Goal: Obtain resource: Download file/media

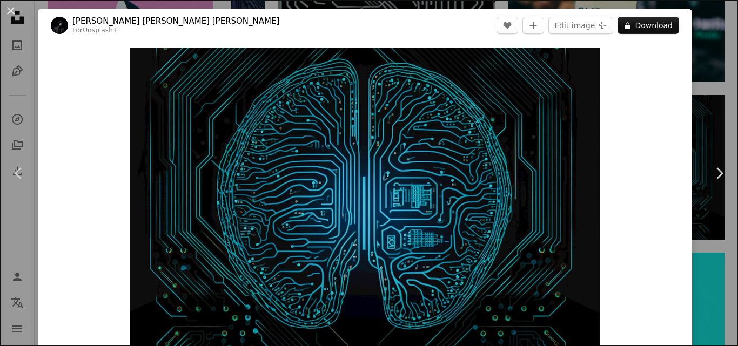
scroll to position [16, 0]
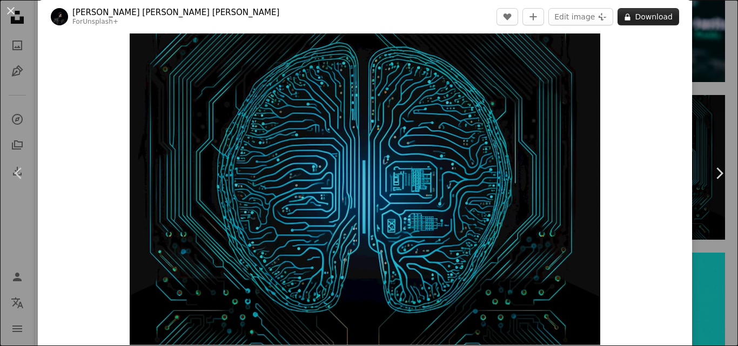
click at [637, 13] on button "A lock Download" at bounding box center [648, 16] width 62 height 17
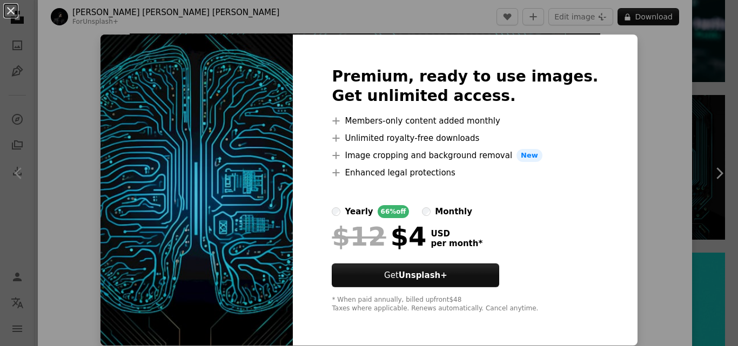
scroll to position [1, 0]
click at [592, 73] on div "Premium, ready to use images. Get unlimited access. A plus sign Members-only co…" at bounding box center [465, 190] width 344 height 311
click at [612, 59] on div "An X shape Premium, ready to use images. Get unlimited access. A plus sign Memb…" at bounding box center [369, 173] width 738 height 346
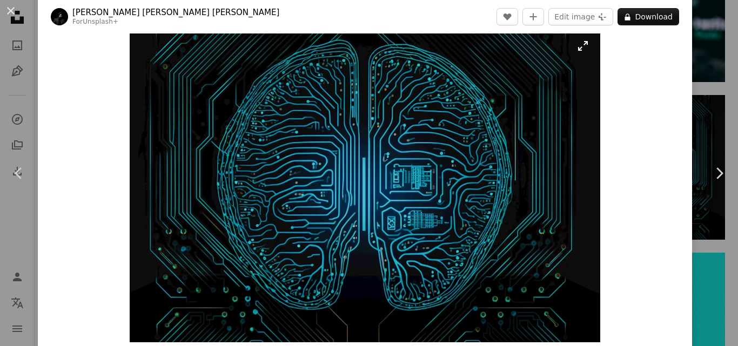
scroll to position [19, 0]
click at [581, 47] on img "Zoom in on this image" at bounding box center [365, 185] width 470 height 314
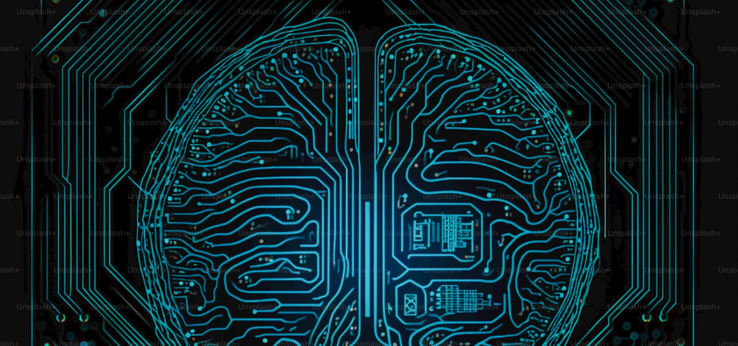
scroll to position [68, 0]
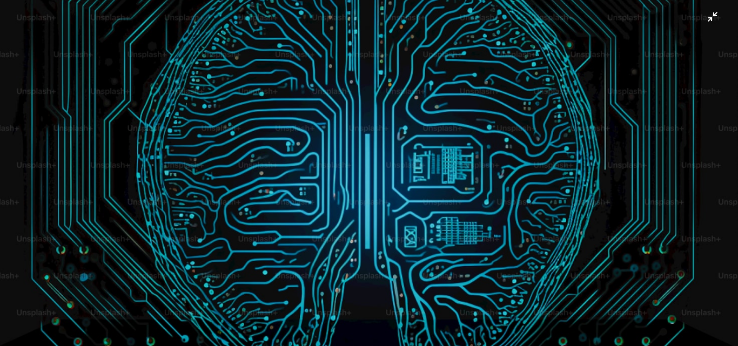
click at [708, 25] on img "Zoom out on this image" at bounding box center [368, 177] width 739 height 492
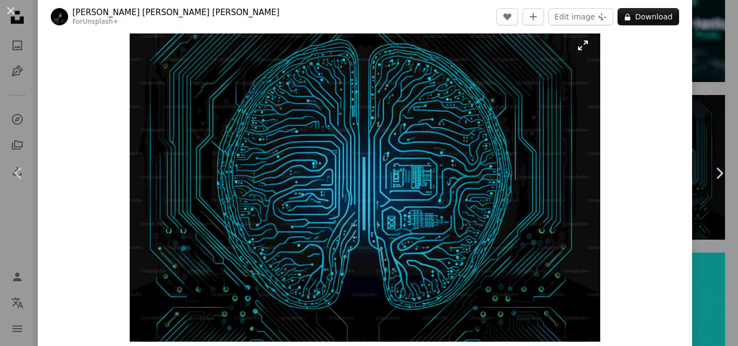
drag, startPoint x: 571, startPoint y: 132, endPoint x: 544, endPoint y: 108, distance: 36.3
click at [544, 108] on img "Zoom in on this image" at bounding box center [365, 185] width 470 height 314
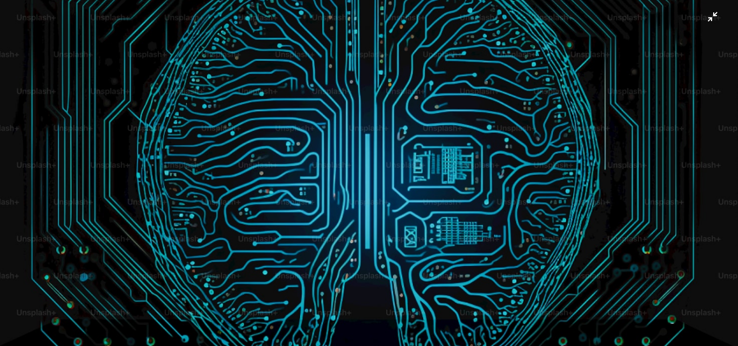
click at [707, 13] on img "Zoom out on this image" at bounding box center [368, 177] width 739 height 492
